Goal: Information Seeking & Learning: Understand process/instructions

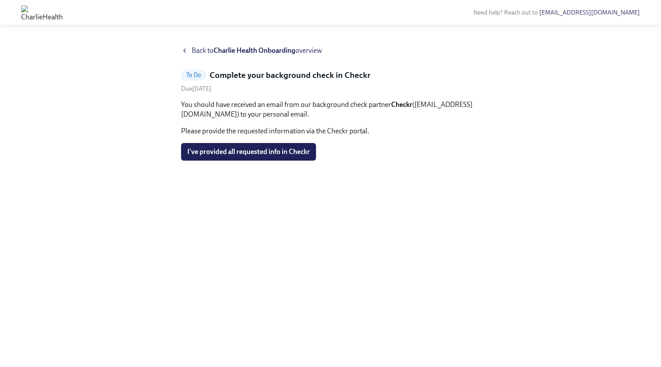
click at [196, 49] on span "Back to Charlie Health Onboarding overview" at bounding box center [257, 51] width 131 height 10
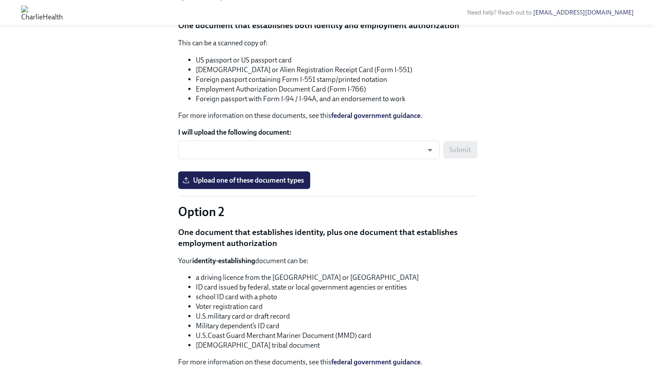
scroll to position [955, 0]
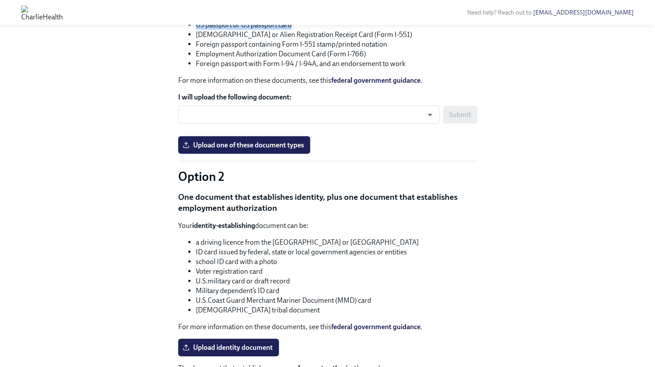
drag, startPoint x: 194, startPoint y: 166, endPoint x: 341, endPoint y: 168, distance: 147.3
click at [341, 68] on ul "US passport or US passport card [DEMOGRAPHIC_DATA] or Alien Registration Receip…" at bounding box center [327, 44] width 299 height 48
click at [341, 29] on li "US passport or US passport card" at bounding box center [336, 25] width 281 height 10
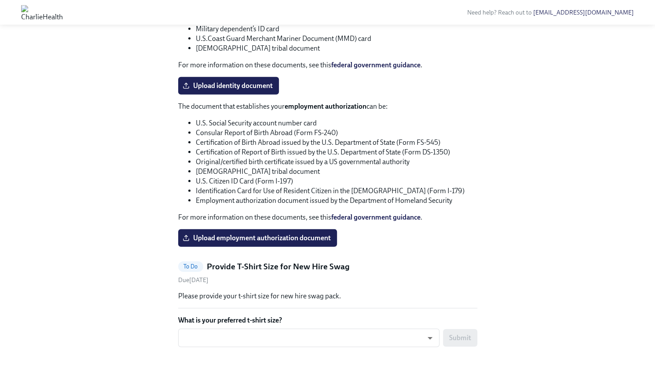
scroll to position [1216, 0]
drag, startPoint x: 174, startPoint y: 74, endPoint x: 362, endPoint y: 87, distance: 188.2
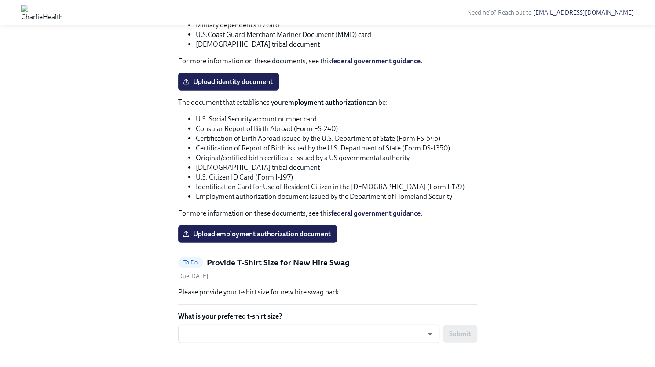
scroll to position [1221, 0]
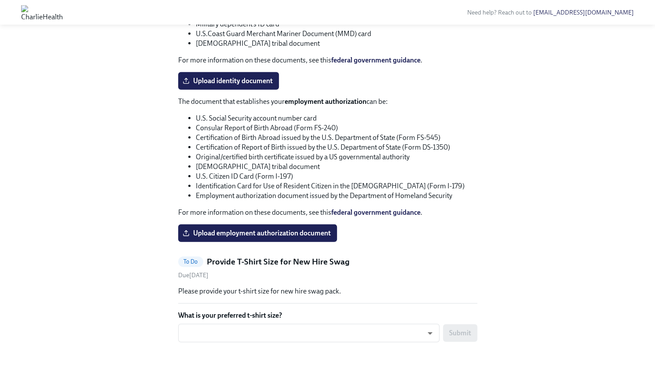
drag, startPoint x: 190, startPoint y: 98, endPoint x: 265, endPoint y: 99, distance: 74.8
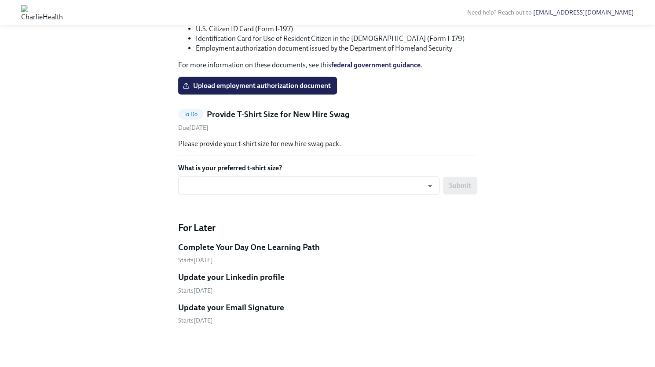
drag, startPoint x: 175, startPoint y: 88, endPoint x: 402, endPoint y: 92, distance: 227.8
drag, startPoint x: 220, startPoint y: 116, endPoint x: 288, endPoint y: 119, distance: 67.8
drag, startPoint x: 238, startPoint y: 129, endPoint x: 268, endPoint y: 130, distance: 29.9
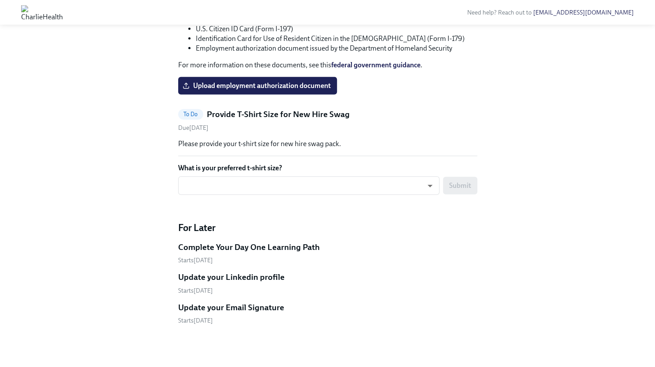
click at [268, 53] on ul "U.S. Social Security account number card Consular Report of Birth Abroad (Form …" at bounding box center [327, 9] width 299 height 87
click at [295, 5] on li "Certification of Report of Birth issued by the U.S. Department of State (Form D…" at bounding box center [336, 0] width 281 height 10
drag, startPoint x: 188, startPoint y: 145, endPoint x: 423, endPoint y: 143, distance: 234.8
click at [423, 53] on ul "U.S. Social Security account number card Consular Report of Birth Abroad (Form …" at bounding box center [327, 9] width 299 height 87
click at [423, 15] on li "Original/certified birth certificate issued by a US governmental authority" at bounding box center [336, 10] width 281 height 10
